Goal: Task Accomplishment & Management: Use online tool/utility

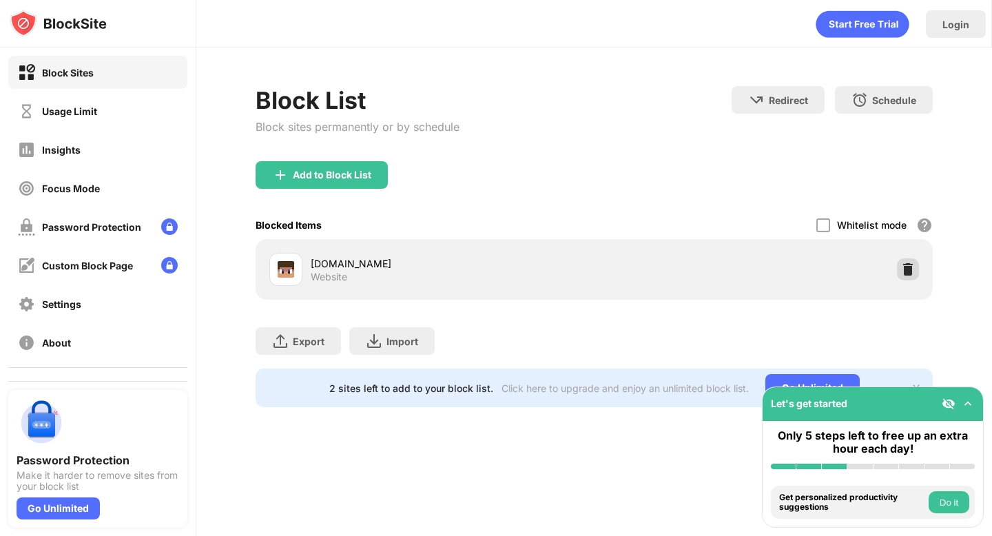
click at [910, 263] on img at bounding box center [908, 270] width 14 height 14
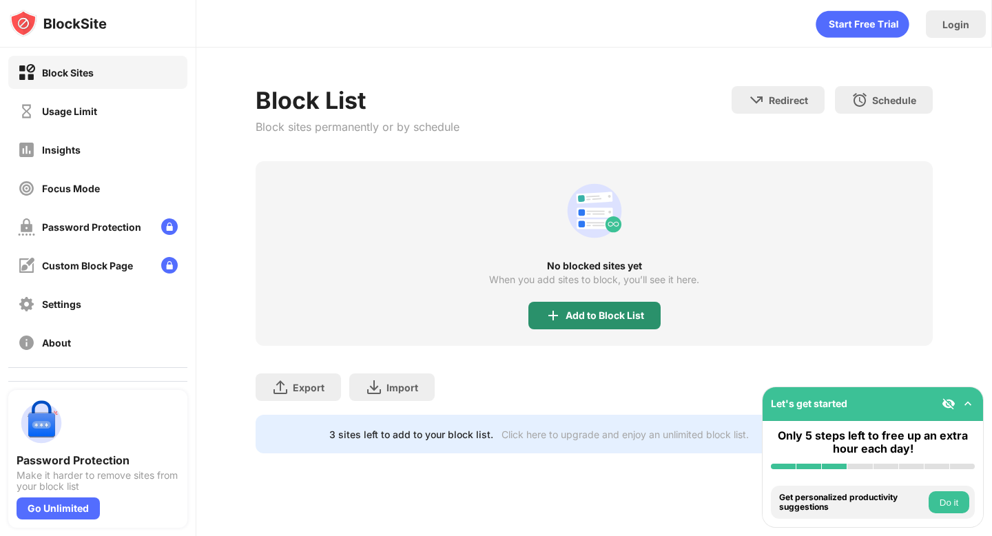
click at [581, 318] on div "Add to Block List" at bounding box center [605, 315] width 79 height 11
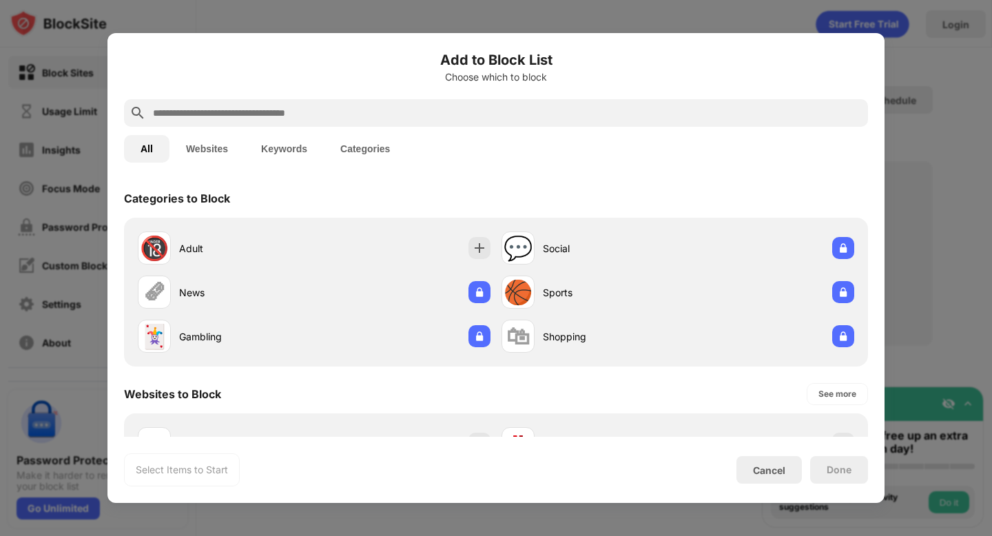
click at [496, 118] on input "text" at bounding box center [507, 113] width 711 height 17
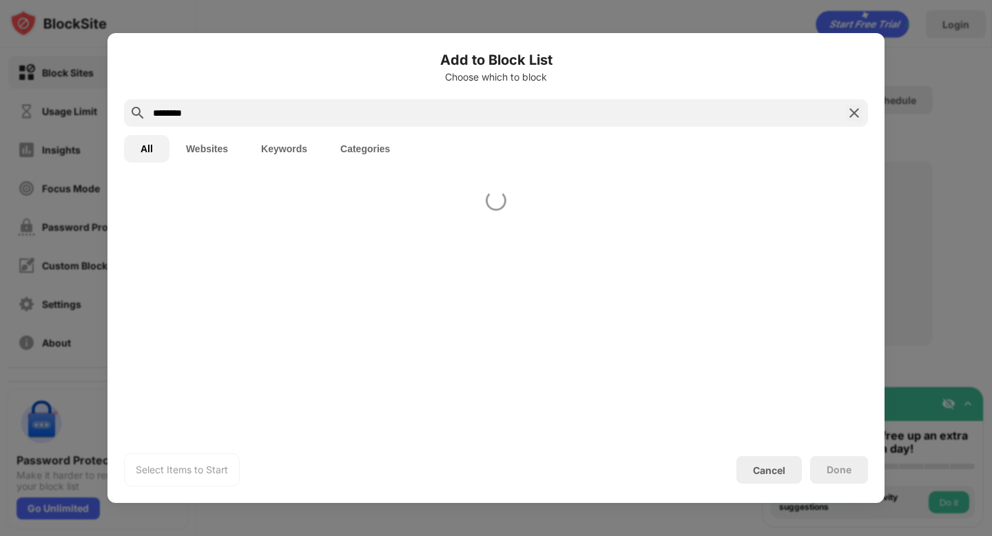
type input "********"
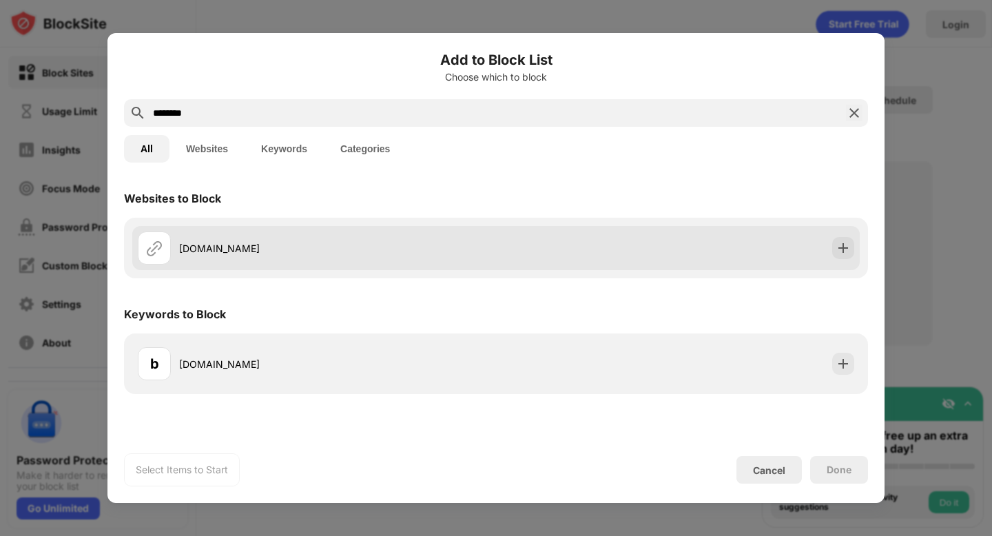
click at [582, 253] on div "[DOMAIN_NAME]" at bounding box center [496, 248] width 728 height 44
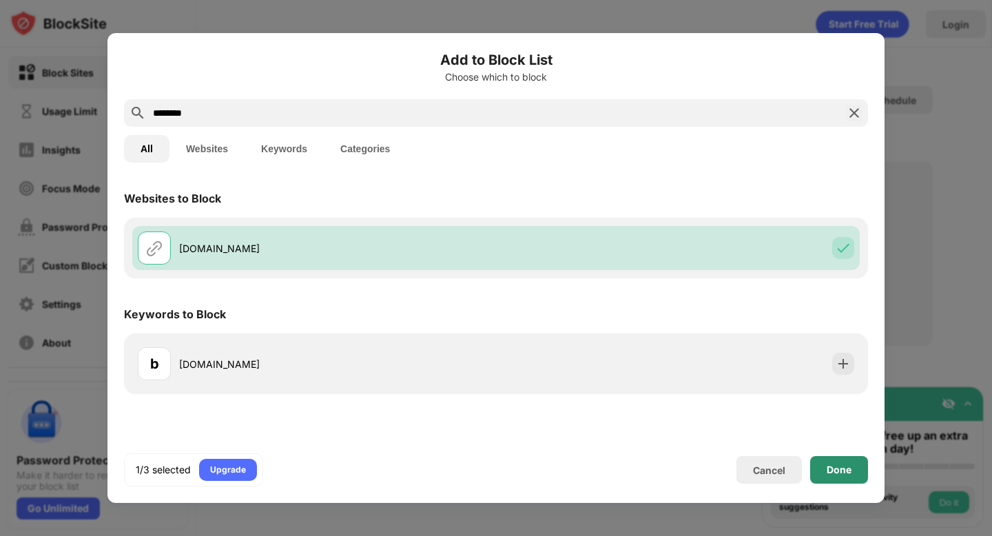
click at [816, 462] on div "Done" at bounding box center [839, 470] width 58 height 28
